Goal: Transaction & Acquisition: Purchase product/service

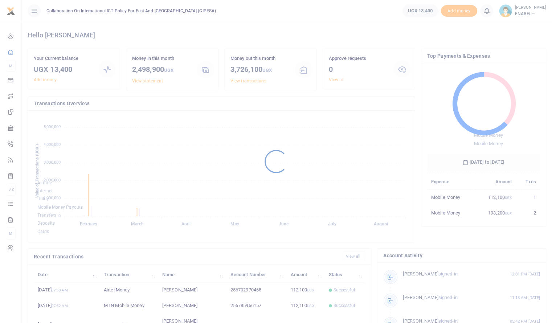
scroll to position [6, 6]
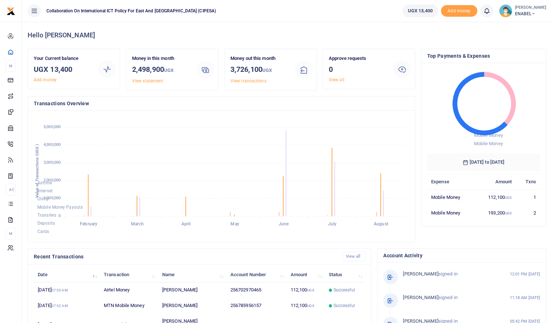
click at [528, 10] on small "[PERSON_NAME]" at bounding box center [530, 8] width 31 height 6
click at [515, 25] on link "Switch accounts" at bounding box center [518, 26] width 57 height 10
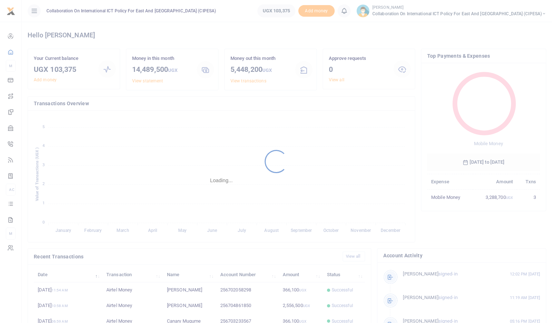
scroll to position [6, 6]
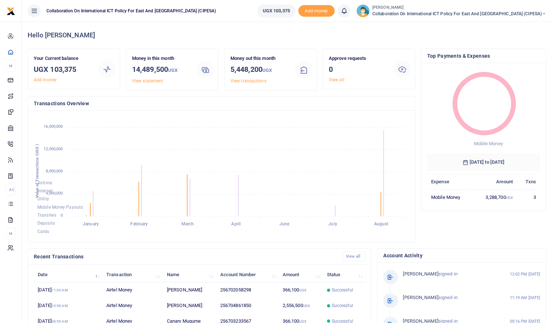
click at [543, 12] on icon at bounding box center [544, 13] width 4 height 5
click at [510, 26] on link "Switch accounts" at bounding box center [506, 26] width 57 height 10
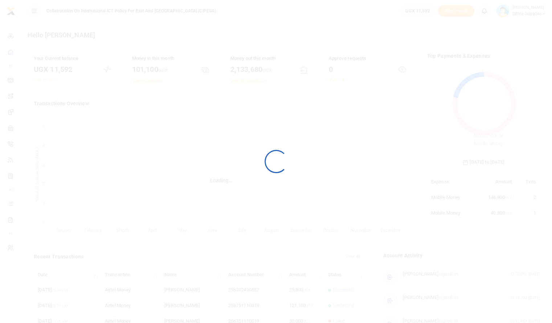
scroll to position [6, 6]
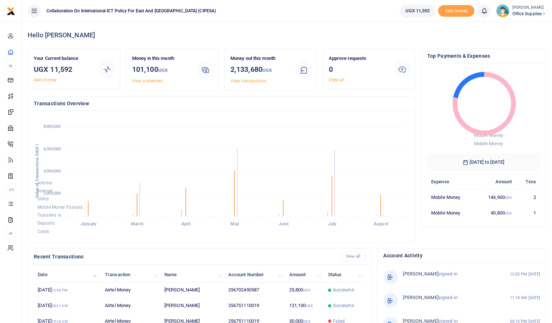
click at [527, 11] on span "Office Supplies" at bounding box center [529, 14] width 34 height 7
click at [518, 24] on link "Switch accounts" at bounding box center [518, 26] width 57 height 10
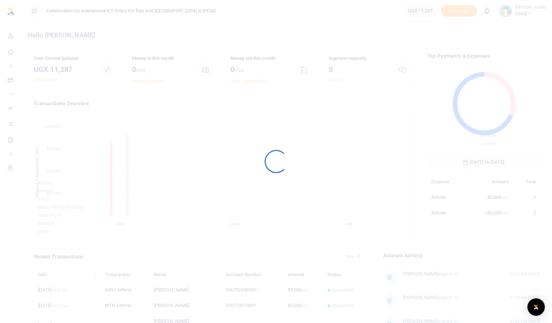
scroll to position [6, 6]
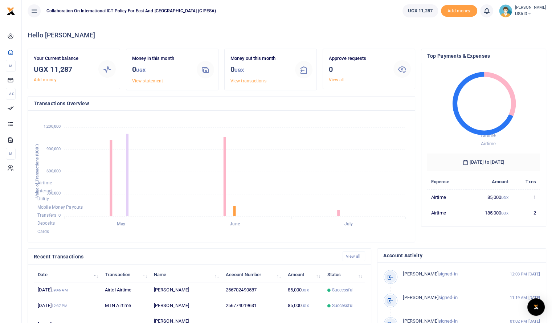
click at [522, 8] on small "[PERSON_NAME]" at bounding box center [530, 8] width 31 height 6
click at [517, 28] on link "Switch accounts" at bounding box center [518, 26] width 57 height 10
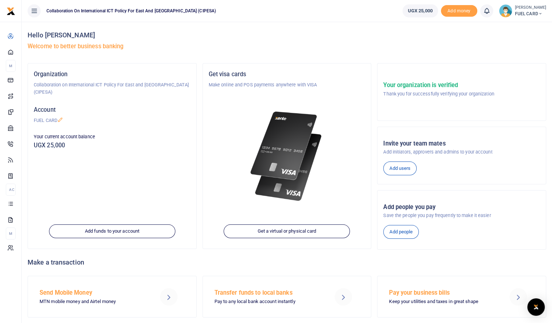
click at [522, 8] on small "[PERSON_NAME]" at bounding box center [530, 8] width 31 height 6
click at [516, 29] on link "Switch accounts" at bounding box center [518, 26] width 57 height 10
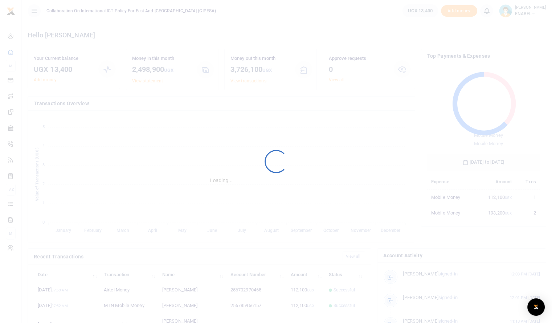
scroll to position [6, 6]
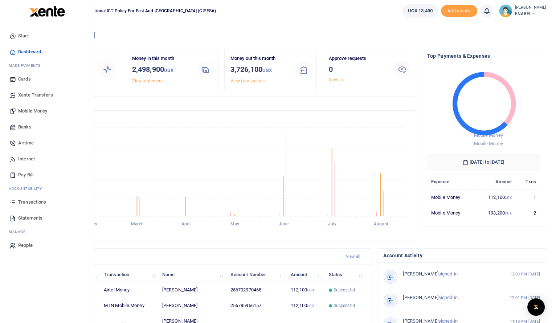
click at [31, 111] on span "Mobile Money" at bounding box center [32, 110] width 29 height 7
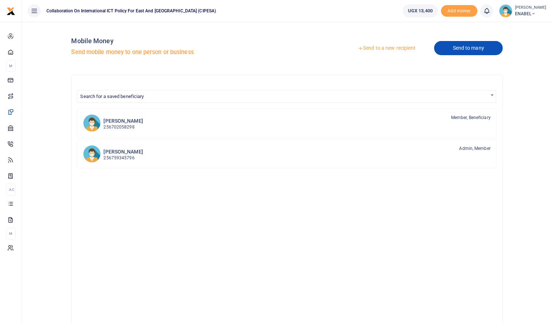
click at [463, 49] on link "Send to many" at bounding box center [468, 48] width 68 height 14
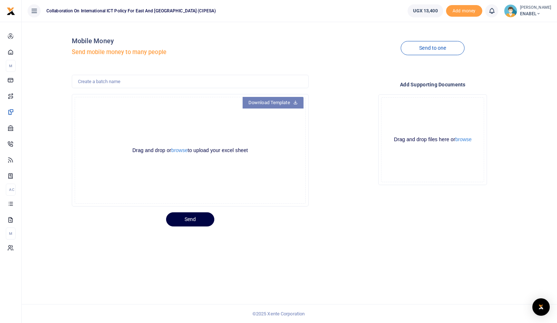
click at [275, 101] on link "Download Template" at bounding box center [273, 103] width 61 height 12
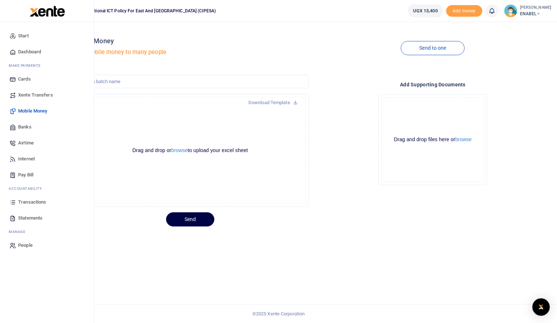
click at [30, 49] on span "Dashboard" at bounding box center [29, 51] width 23 height 7
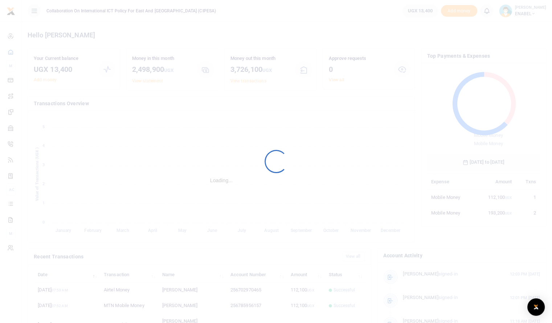
scroll to position [96, 107]
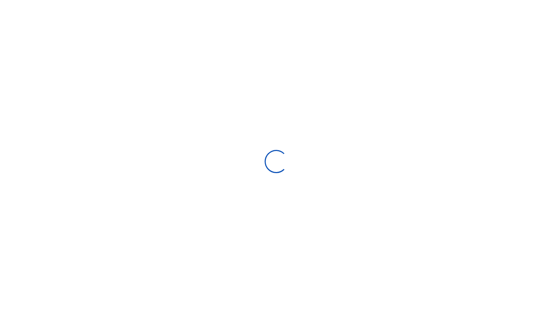
scroll to position [6, 6]
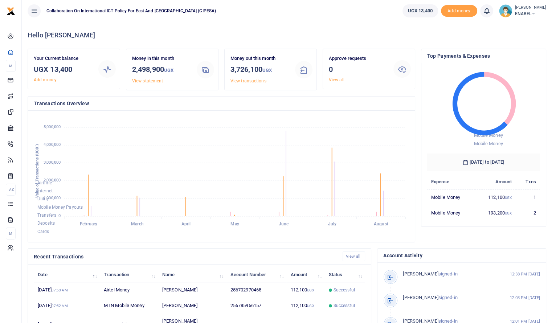
click at [523, 12] on span "ENABEL" at bounding box center [530, 14] width 31 height 7
click at [514, 27] on link "Switch accounts" at bounding box center [518, 26] width 57 height 10
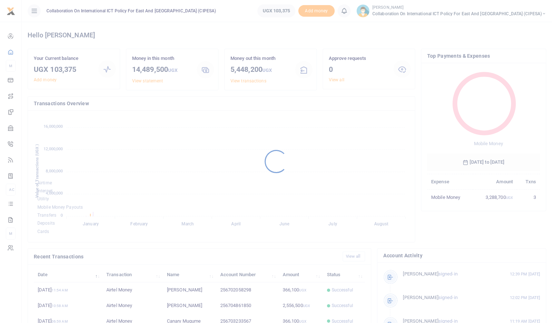
scroll to position [6, 6]
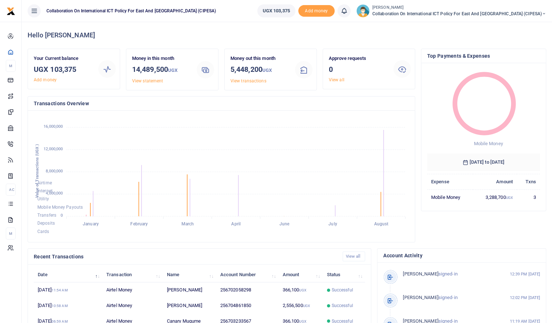
click at [525, 13] on span "Collaboration on International ICT Policy For East and [GEOGRAPHIC_DATA] (CIPES…" at bounding box center [459, 14] width 174 height 7
click at [518, 24] on link "Switch accounts" at bounding box center [506, 26] width 57 height 10
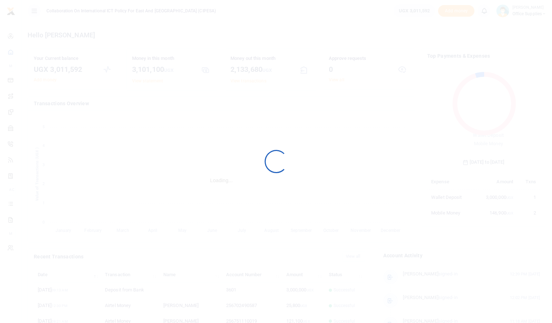
scroll to position [6, 6]
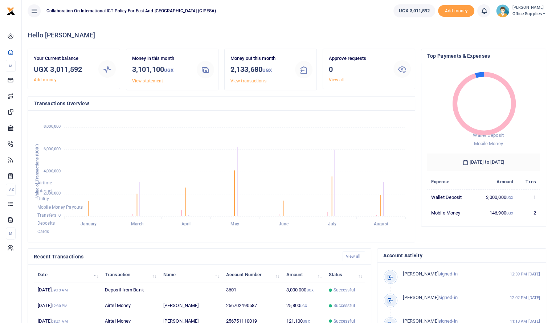
click at [534, 15] on span "Office Supplies" at bounding box center [529, 14] width 34 height 7
click at [520, 26] on link "Switch accounts" at bounding box center [518, 26] width 57 height 10
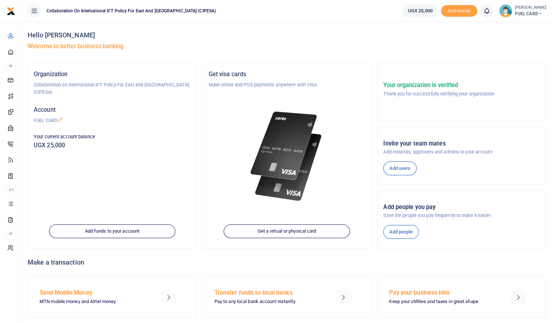
click at [529, 12] on span "FUEL CARD" at bounding box center [530, 14] width 31 height 7
click at [513, 25] on link "Switch accounts" at bounding box center [518, 26] width 57 height 10
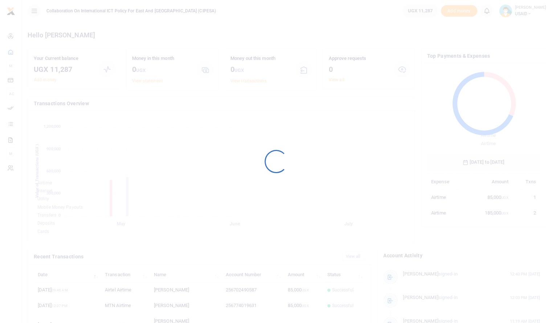
scroll to position [6, 6]
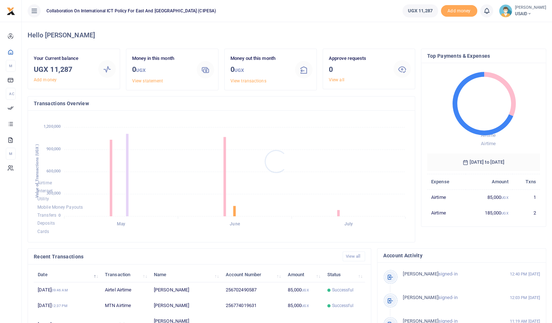
click at [522, 16] on div at bounding box center [276, 161] width 552 height 323
click at [522, 15] on span "USAID" at bounding box center [530, 14] width 31 height 7
click at [515, 26] on link "Switch accounts" at bounding box center [518, 26] width 57 height 10
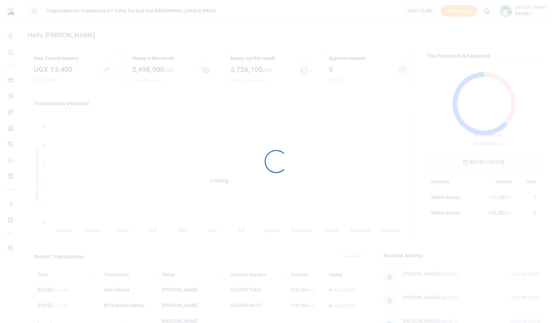
scroll to position [6, 6]
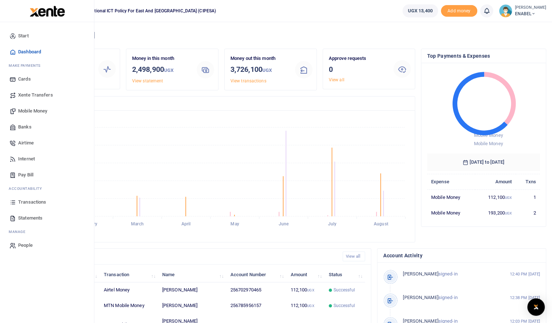
click at [35, 111] on span "Mobile Money" at bounding box center [32, 110] width 29 height 7
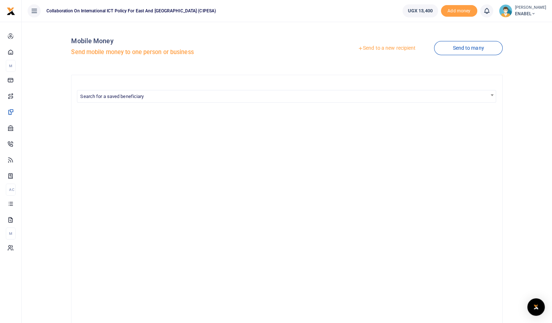
click at [526, 10] on small "[PERSON_NAME]" at bounding box center [530, 8] width 31 height 6
click at [511, 26] on link "Switch accounts" at bounding box center [518, 26] width 57 height 10
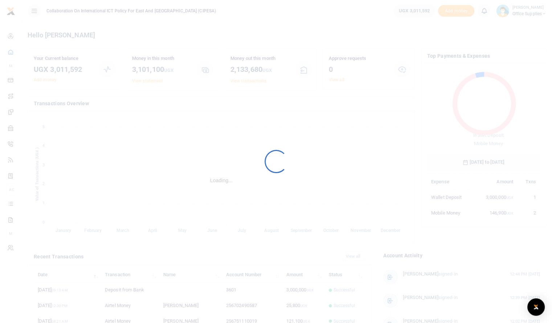
scroll to position [6, 6]
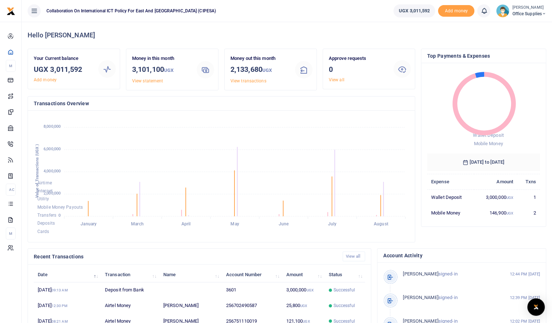
click at [523, 13] on span "Office Supplies" at bounding box center [529, 14] width 34 height 7
click at [504, 28] on link "Switch accounts" at bounding box center [518, 26] width 57 height 10
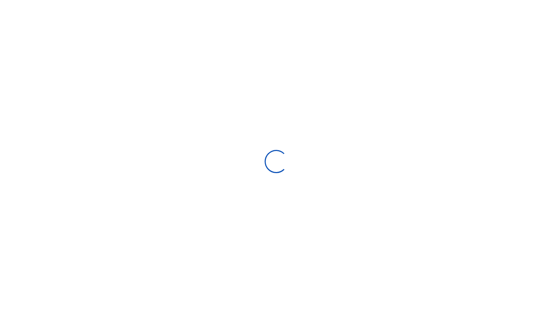
scroll to position [6, 6]
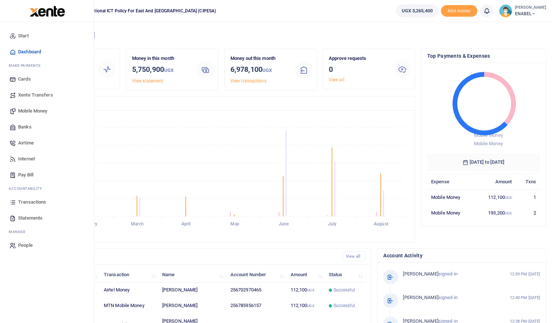
click at [32, 112] on span "Mobile Money" at bounding box center [32, 110] width 29 height 7
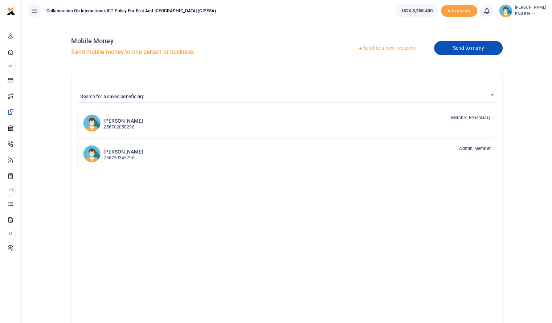
click at [469, 50] on link "Send to many" at bounding box center [468, 48] width 68 height 14
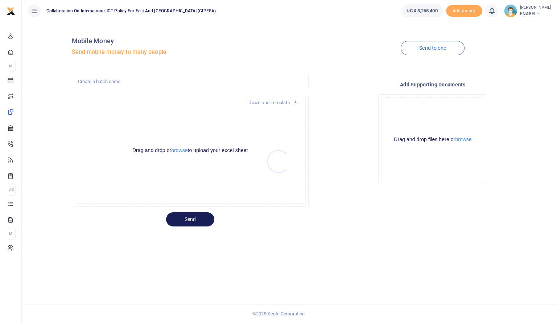
click at [177, 151] on div at bounding box center [278, 161] width 557 height 323
click at [178, 151] on button "browse" at bounding box center [179, 150] width 16 height 5
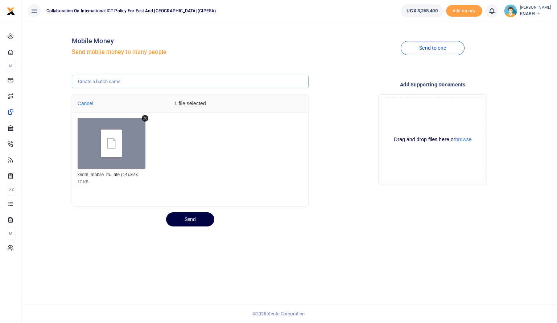
click at [161, 80] on input "text" at bounding box center [190, 82] width 237 height 14
click at [303, 82] on input "Transport refund for attending the National Business and Digital Rights Policy …" at bounding box center [190, 82] width 237 height 14
click at [255, 79] on input "Transport refund for attending the National Business and Digital Rights Policy …" at bounding box center [190, 82] width 237 height 14
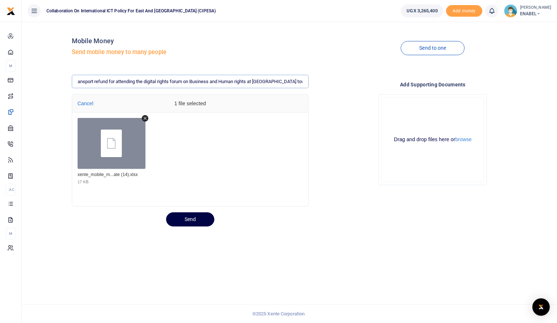
scroll to position [0, 6]
type input "Transport refund for attending the digital rights forum on Business and Human r…"
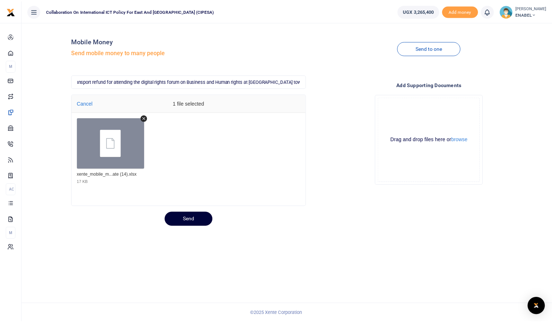
scroll to position [0, 0]
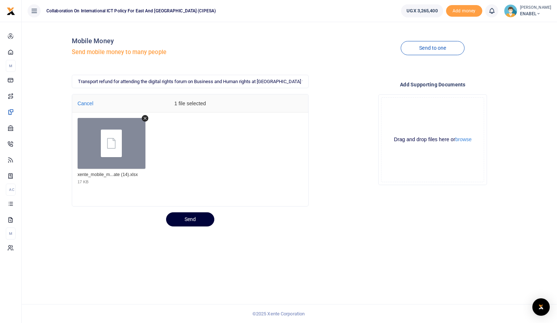
click at [189, 220] on button "Send" at bounding box center [190, 219] width 48 height 14
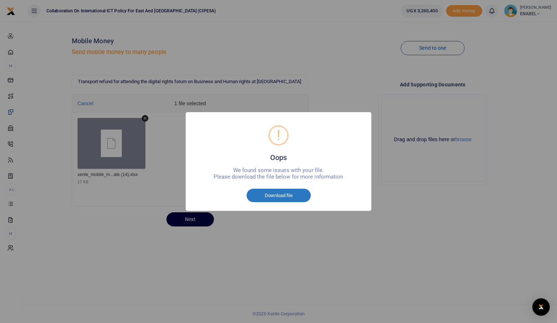
click at [272, 198] on button "Download file" at bounding box center [279, 196] width 64 height 14
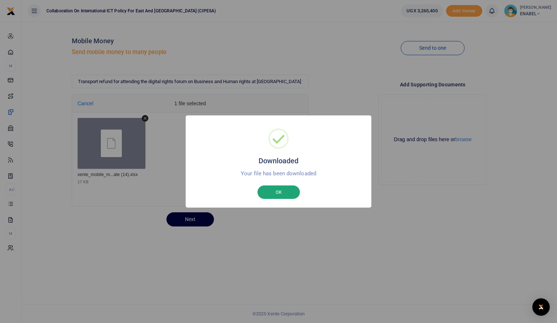
click at [273, 191] on button "OK" at bounding box center [279, 192] width 42 height 14
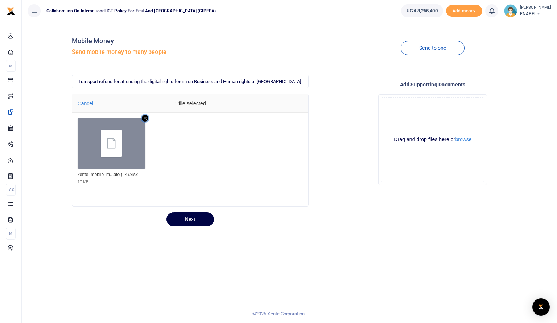
click at [144, 118] on icon "Remove file" at bounding box center [145, 118] width 7 height 7
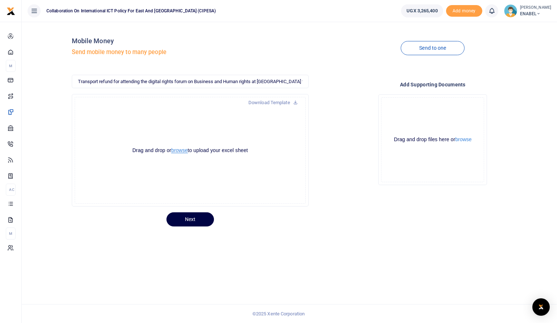
click at [176, 151] on button "browse" at bounding box center [179, 150] width 16 height 5
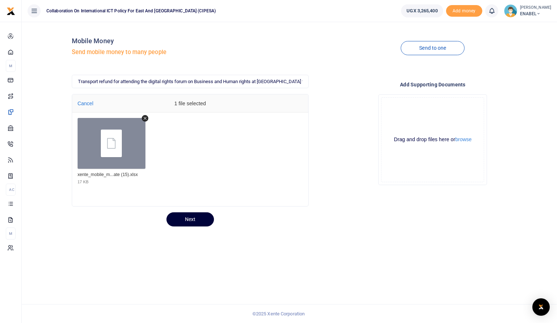
click at [190, 215] on button "Next" at bounding box center [190, 219] width 48 height 14
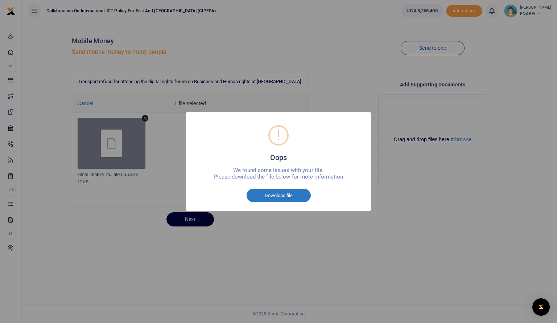
click at [278, 195] on button "Download file" at bounding box center [279, 196] width 64 height 14
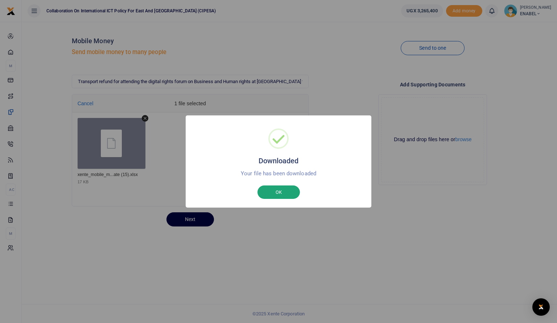
click at [271, 193] on button "OK" at bounding box center [279, 192] width 42 height 14
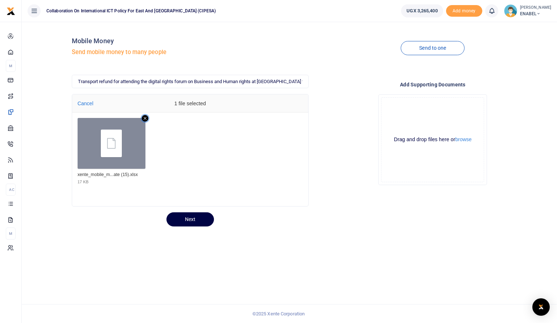
click at [144, 116] on icon "Remove file" at bounding box center [145, 118] width 7 height 7
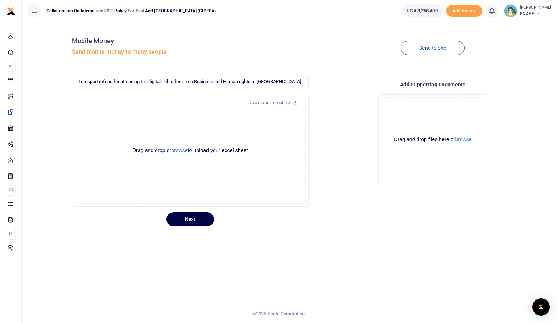
click at [179, 150] on button "browse" at bounding box center [179, 150] width 16 height 5
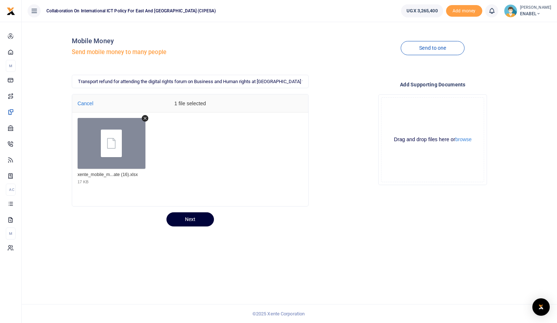
click at [189, 218] on button "Next" at bounding box center [190, 219] width 48 height 14
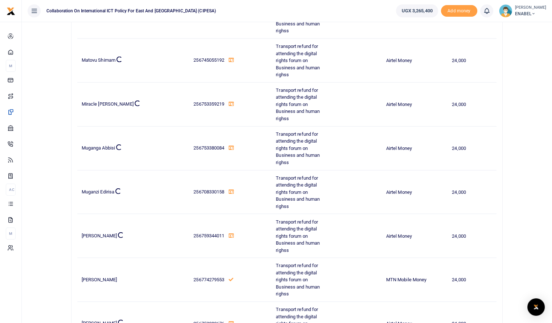
scroll to position [1668, 0]
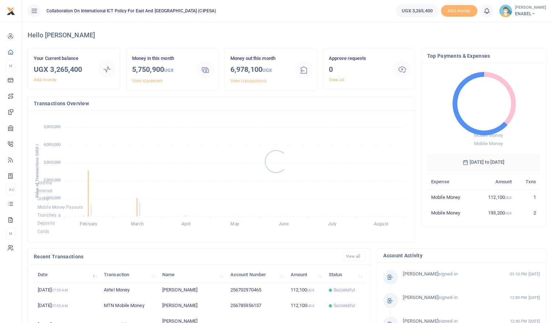
scroll to position [6, 6]
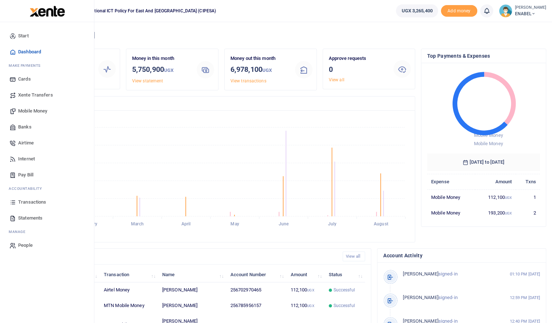
click at [32, 110] on span "Mobile Money" at bounding box center [32, 110] width 29 height 7
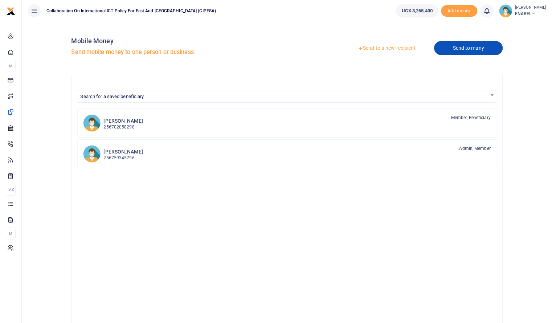
click at [468, 48] on link "Send to many" at bounding box center [468, 48] width 68 height 14
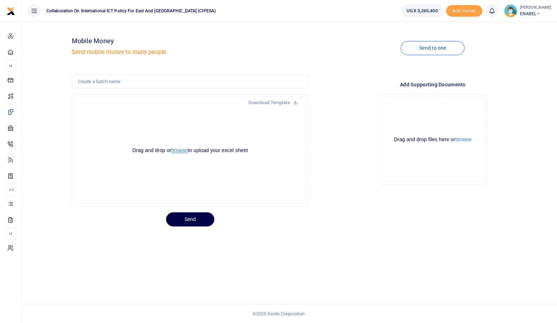
click at [180, 148] on button "browse" at bounding box center [179, 150] width 16 height 5
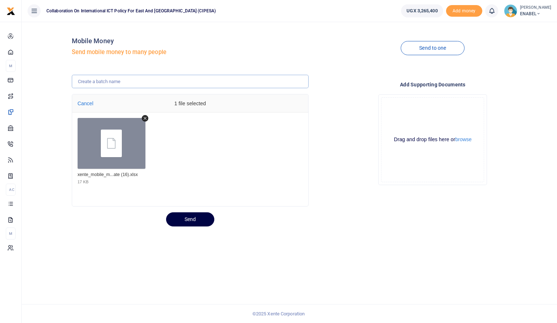
click at [156, 80] on input "text" at bounding box center [190, 82] width 237 height 14
type input "Transport refund for attending the digital rights forum on Business and Human r…"
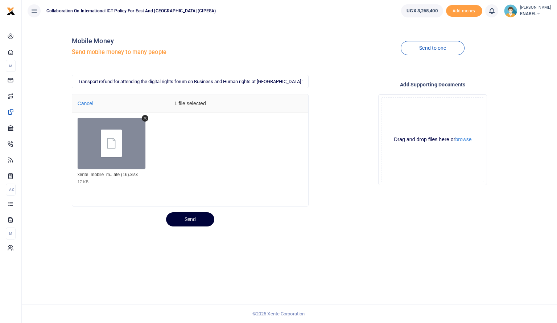
click at [183, 221] on button "Send" at bounding box center [190, 219] width 48 height 14
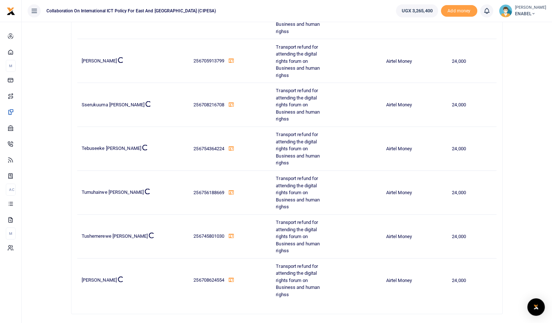
scroll to position [4315, 0]
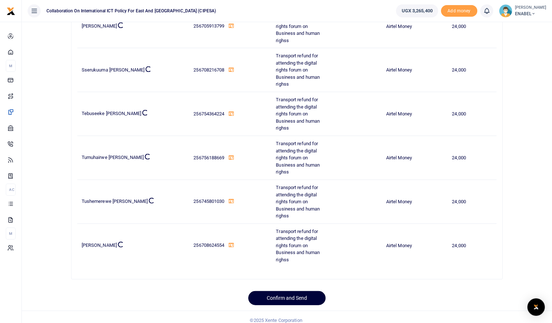
click at [283, 291] on button "Confirm and Send" at bounding box center [286, 298] width 77 height 14
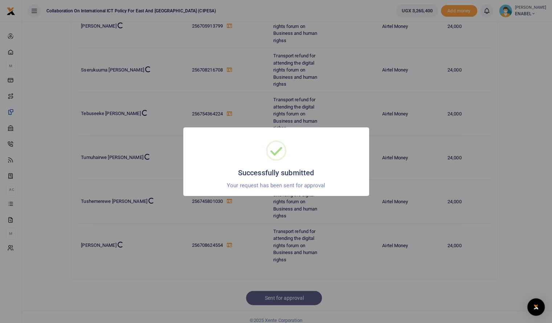
scroll to position [3593, 0]
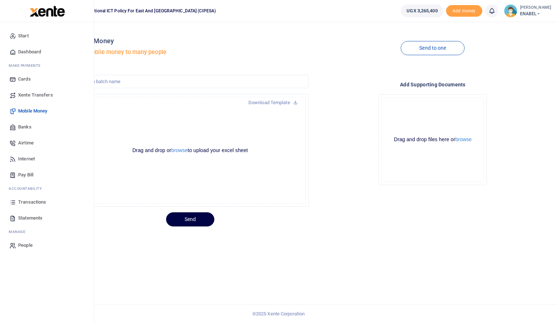
click at [28, 52] on span "Dashboard" at bounding box center [29, 51] width 23 height 7
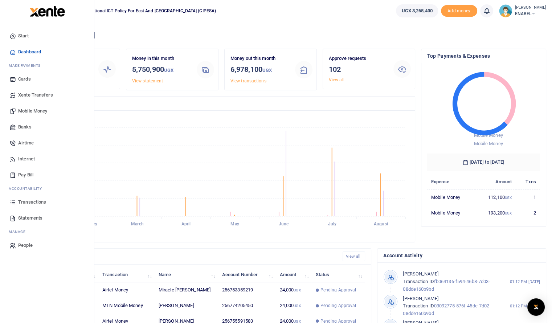
click at [29, 53] on span "Dashboard" at bounding box center [29, 51] width 23 height 7
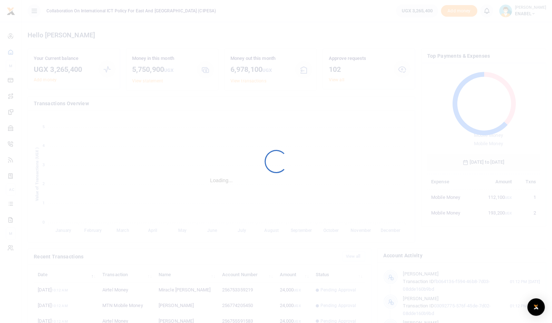
scroll to position [96, 107]
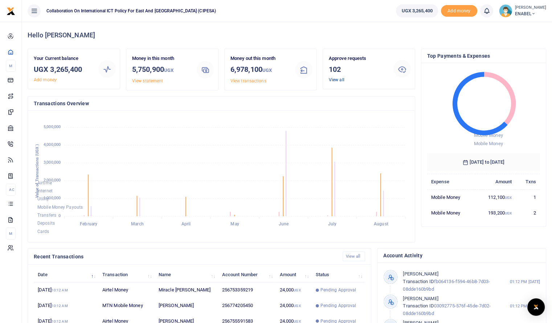
click at [336, 80] on link "View all" at bounding box center [337, 79] width 16 height 5
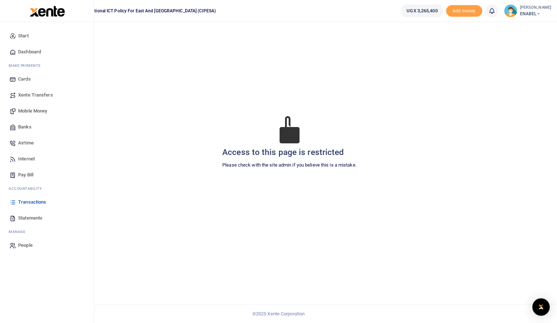
click at [30, 53] on span "Dashboard" at bounding box center [29, 51] width 23 height 7
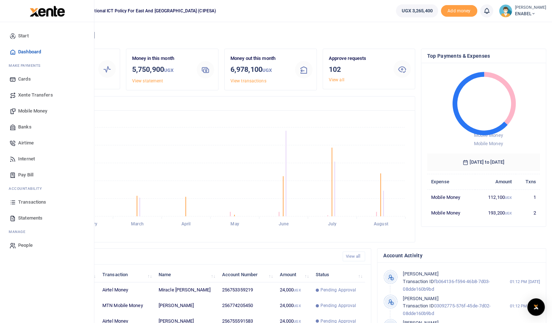
click at [29, 113] on span "Mobile Money" at bounding box center [32, 110] width 29 height 7
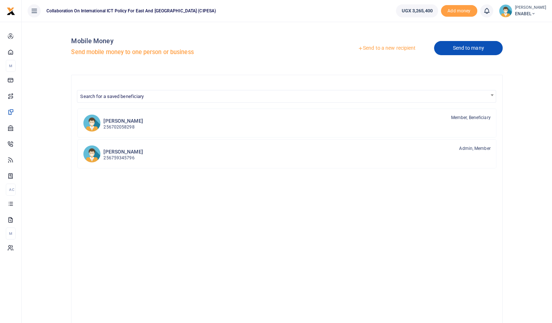
click at [466, 49] on link "Send to many" at bounding box center [468, 48] width 68 height 14
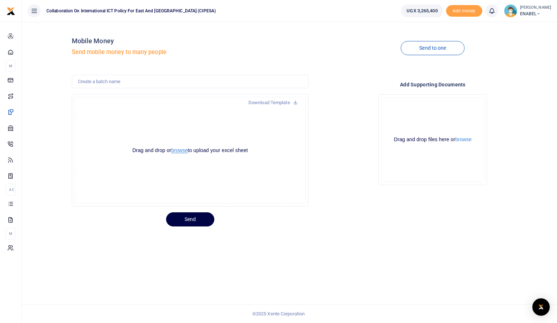
click at [179, 152] on button "browse" at bounding box center [179, 150] width 16 height 5
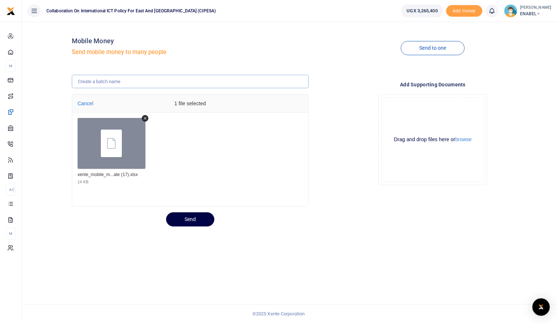
click at [122, 79] on input "text" at bounding box center [190, 82] width 237 height 14
click at [301, 82] on input "Honorarium to panelists for attending a radio talk show in [GEOGRAPHIC_DATA] on…" at bounding box center [190, 82] width 237 height 14
type input "Honorarium to panelists for attending a training at the digital rights forum fo…"
click at [190, 221] on button "Send" at bounding box center [190, 219] width 48 height 14
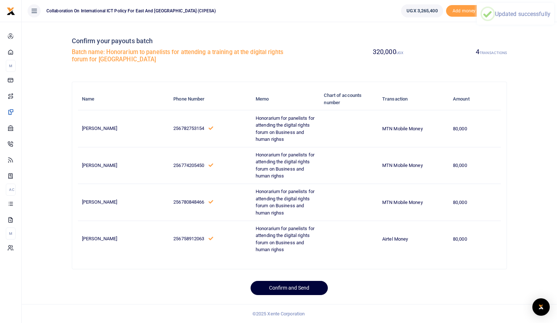
click at [288, 289] on button "Confirm and Send" at bounding box center [289, 288] width 77 height 14
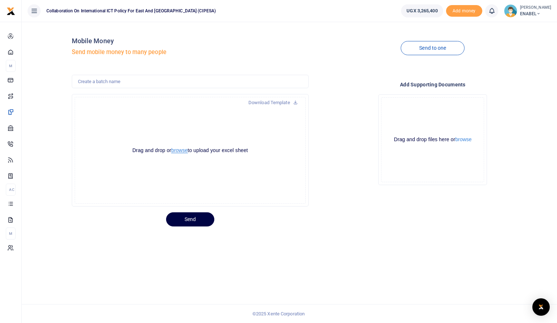
click at [180, 148] on button "browse" at bounding box center [179, 150] width 16 height 5
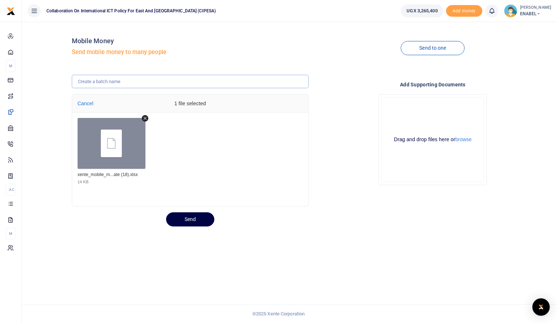
click at [144, 78] on input "text" at bounding box center [190, 82] width 237 height 14
click at [282, 79] on input "Honorarium to panelists for attending a radio talk show in Hoima on advancing r…" at bounding box center [190, 82] width 237 height 14
click at [282, 79] on input "Honorarium to panelists for attending a radio talk show in Hoima on rights by b…" at bounding box center [190, 82] width 237 height 14
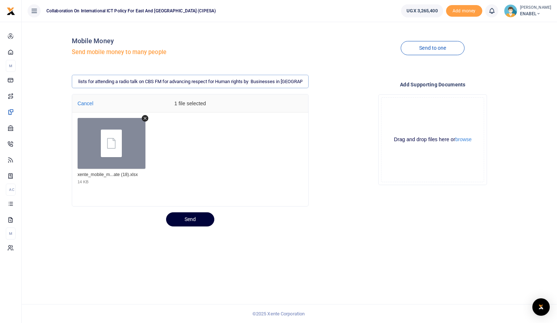
type input "Honorarium to panelists for attending a radio talk on CBS FM for advancing resp…"
click at [190, 218] on button "Send" at bounding box center [190, 219] width 48 height 14
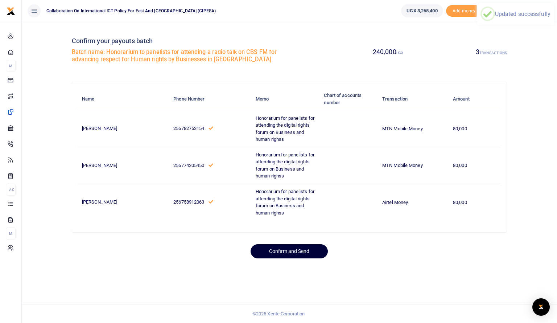
click at [290, 251] on button "Confirm and Send" at bounding box center [289, 251] width 77 height 14
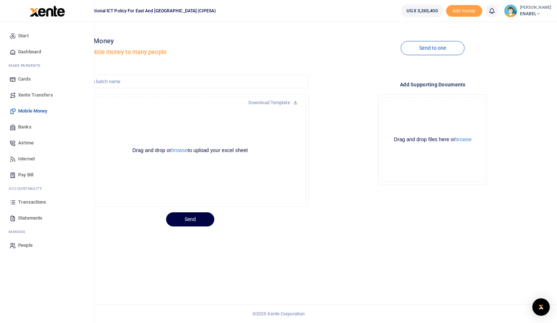
click at [20, 49] on span "Dashboard" at bounding box center [29, 51] width 23 height 7
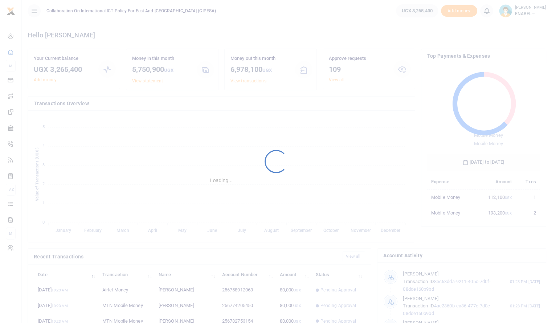
scroll to position [6, 6]
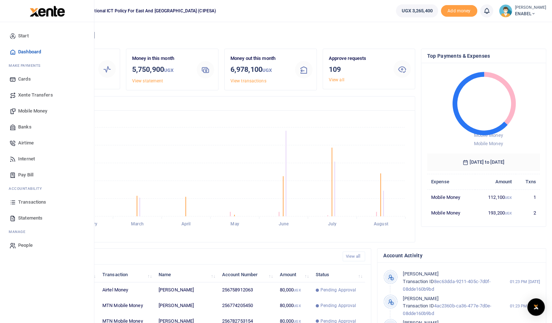
click at [34, 53] on span "Dashboard" at bounding box center [29, 51] width 23 height 7
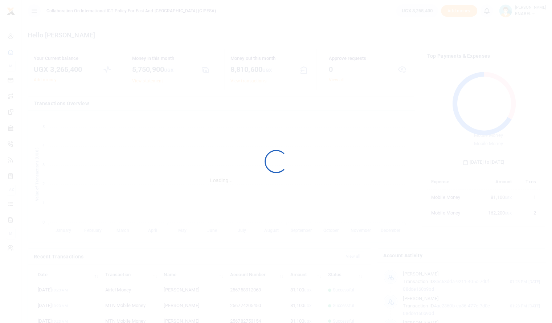
scroll to position [6, 6]
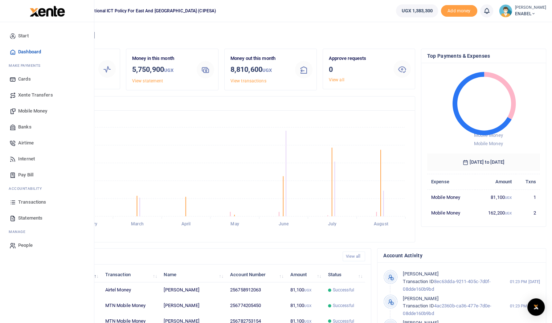
click at [29, 53] on span "Dashboard" at bounding box center [29, 51] width 23 height 7
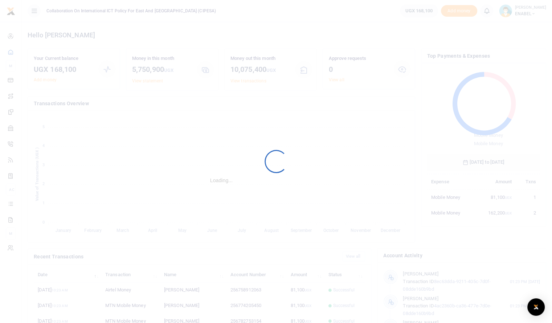
scroll to position [6, 6]
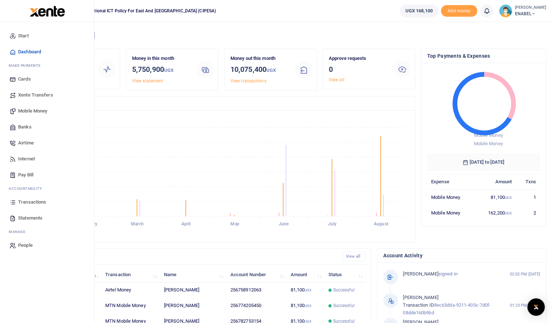
click at [25, 217] on span "Statements" at bounding box center [30, 217] width 24 height 7
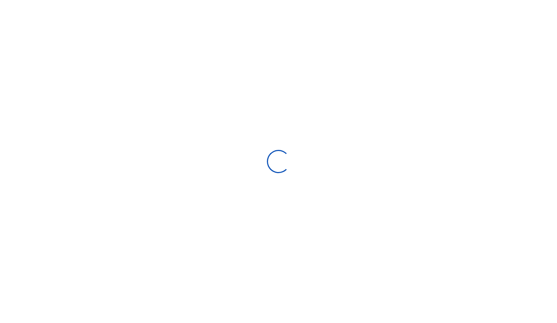
select select "ALL"
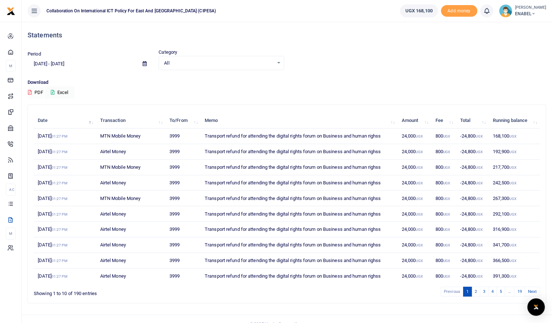
click at [36, 90] on button "PDF" at bounding box center [36, 92] width 16 height 12
click at [144, 63] on icon at bounding box center [145, 63] width 4 height 5
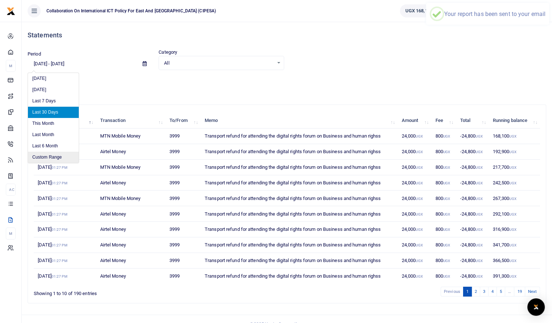
click at [44, 157] on li "Custom Range" at bounding box center [53, 157] width 51 height 11
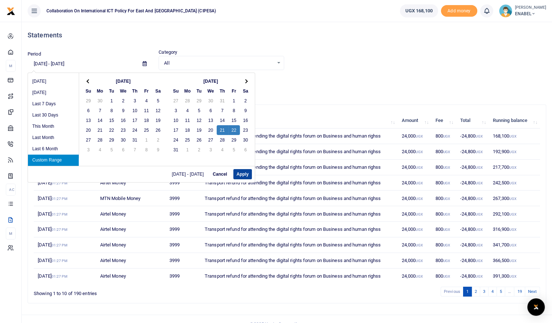
click at [238, 174] on button "Apply" at bounding box center [242, 174] width 18 height 10
type input "[DATE] - [DATE]"
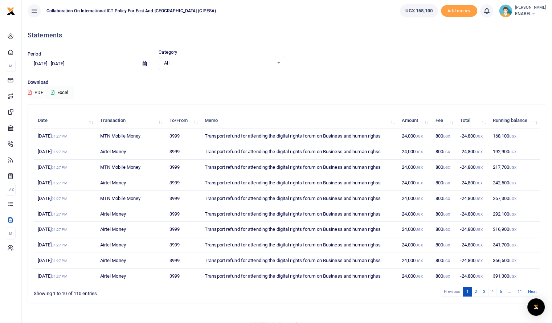
click at [35, 90] on button "PDF" at bounding box center [36, 92] width 16 height 12
